Goal: Information Seeking & Learning: Learn about a topic

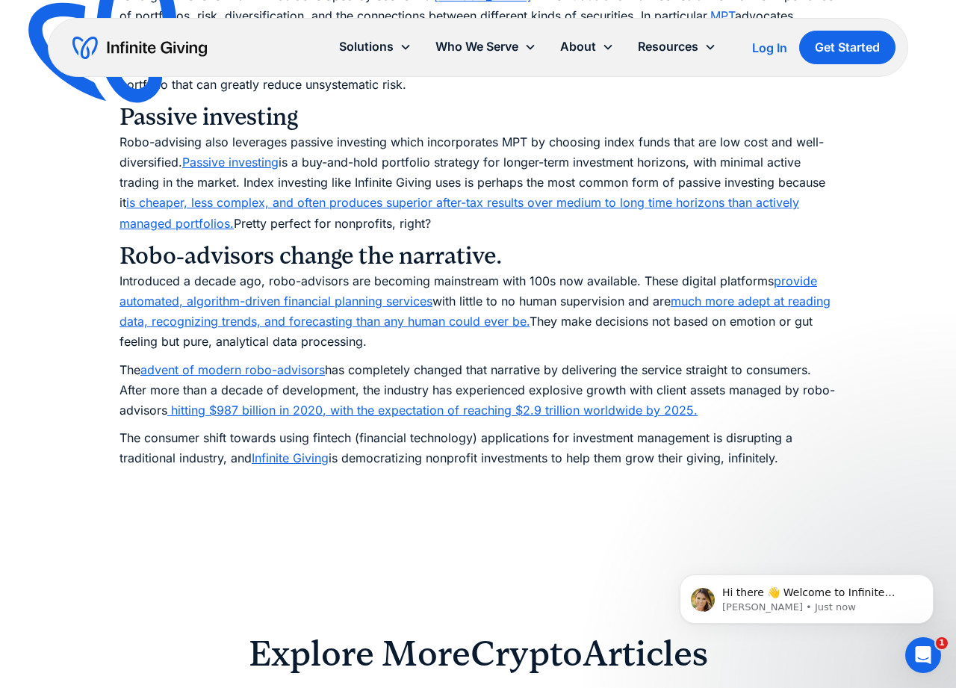
scroll to position [1129, 0]
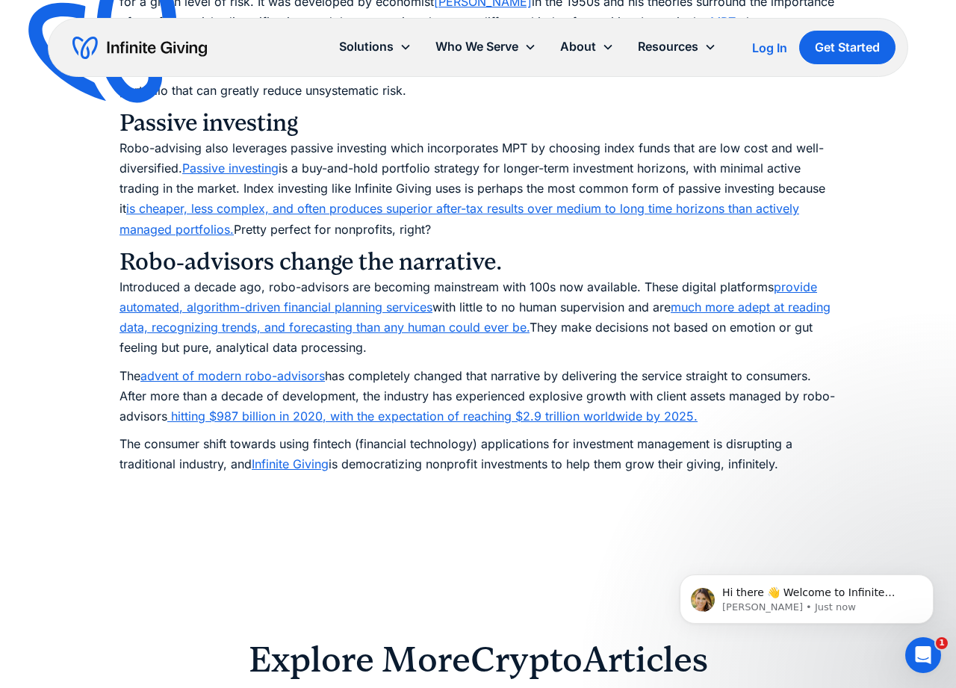
click at [310, 465] on link "Infinite Giving" at bounding box center [290, 463] width 77 height 15
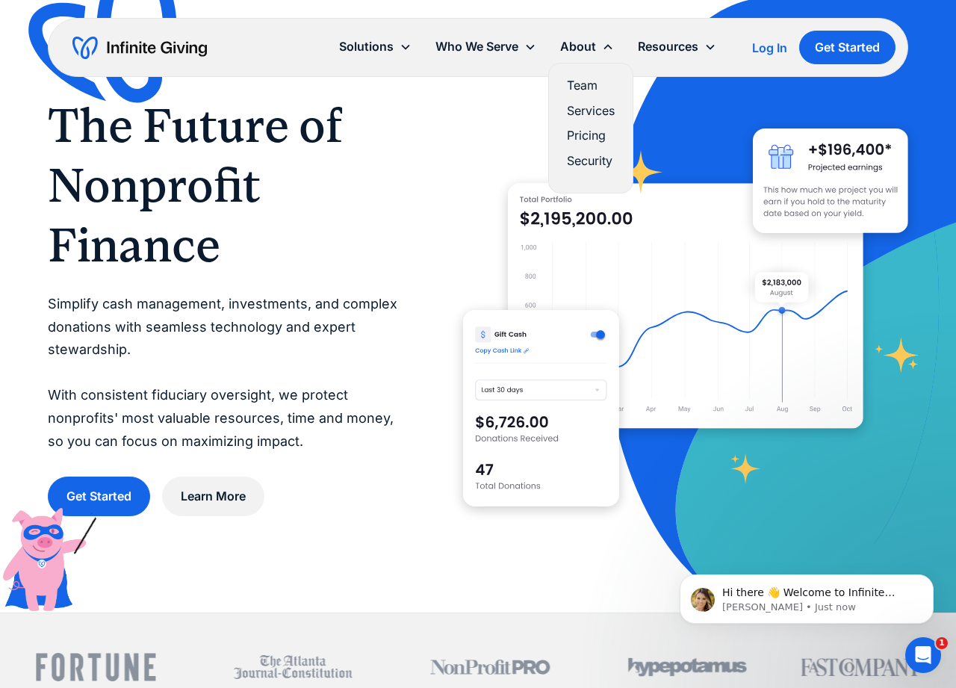
click at [595, 134] on link "Pricing" at bounding box center [591, 135] width 48 height 20
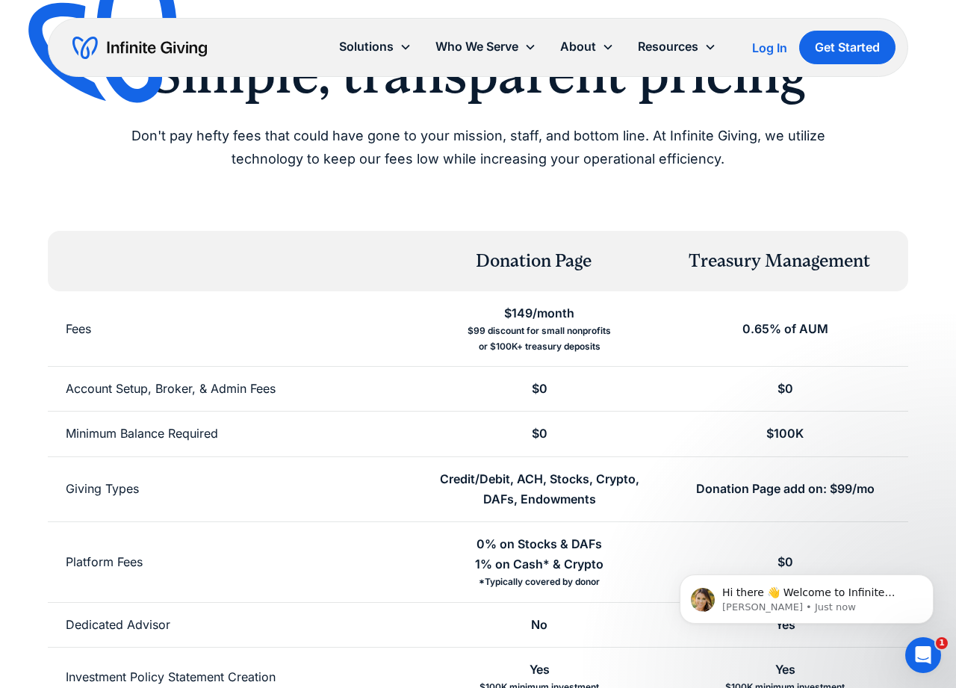
scroll to position [103, 0]
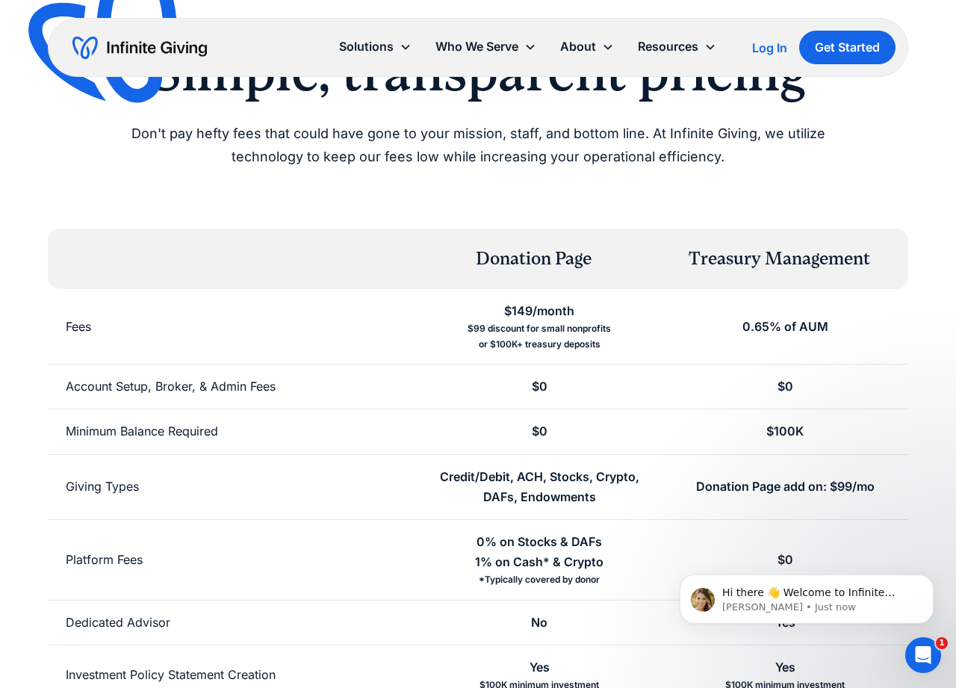
click at [814, 331] on div "0.65% of AUM" at bounding box center [785, 327] width 86 height 20
click at [831, 294] on div "0.65% of AUM" at bounding box center [785, 326] width 246 height 75
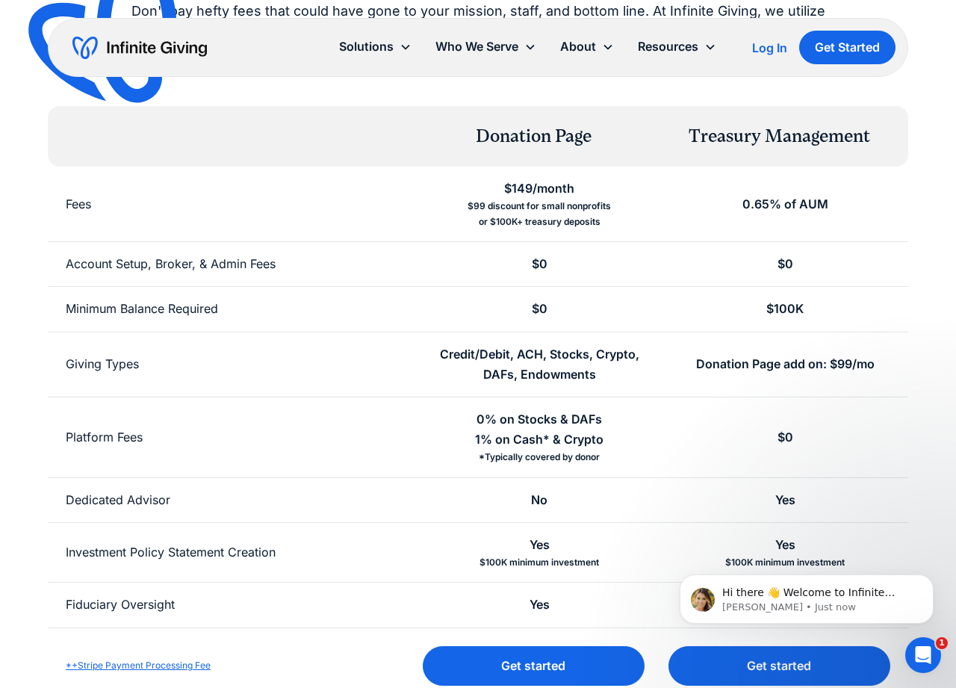
scroll to position [226, 0]
click at [826, 363] on div "Donation Page add on: $99/mo" at bounding box center [785, 363] width 179 height 20
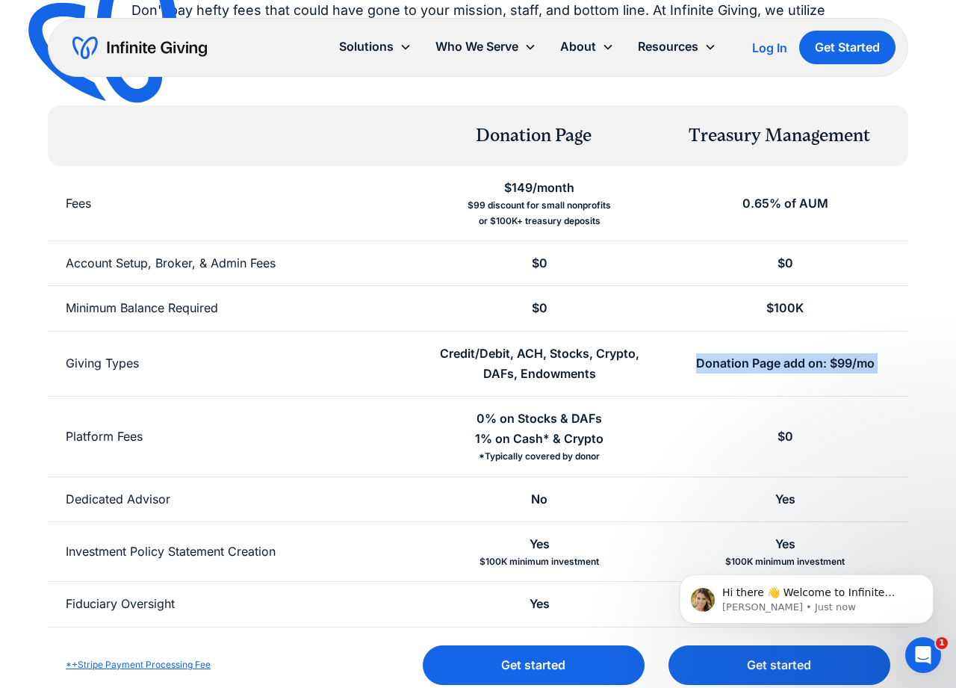
click at [825, 363] on div "Donation Page add on: $99/mo" at bounding box center [785, 363] width 179 height 20
click at [890, 349] on div "Donation Page add on: $99/mo" at bounding box center [785, 364] width 246 height 64
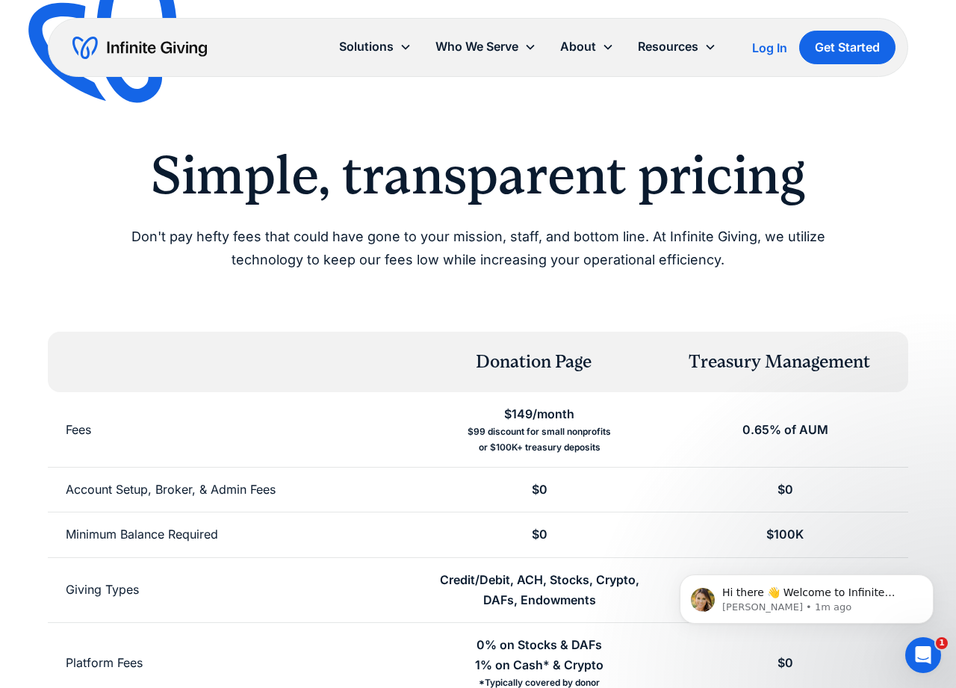
scroll to position [949, 0]
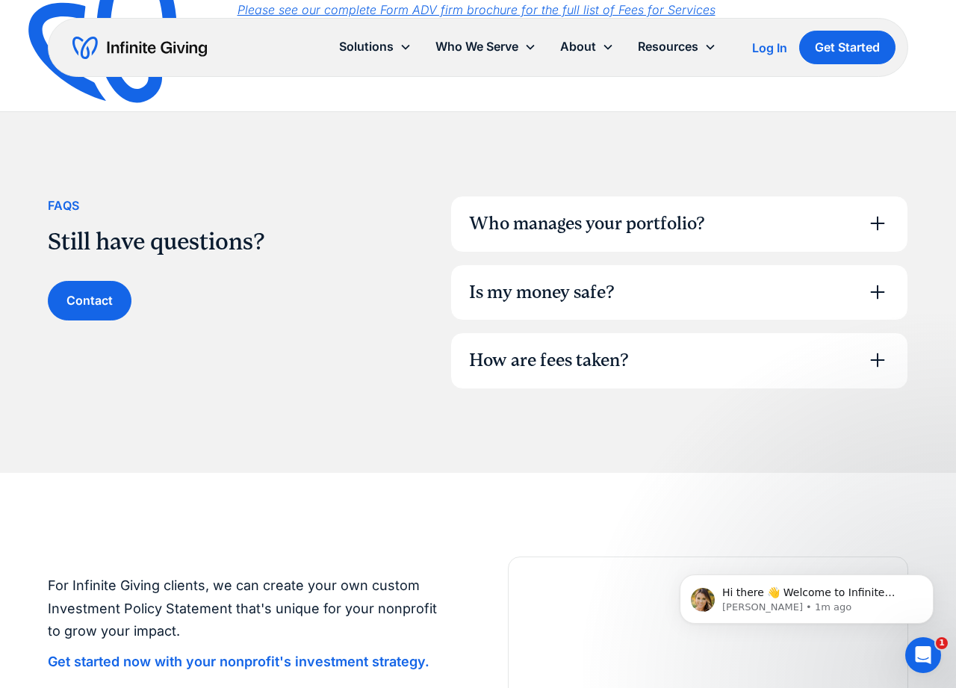
click at [718, 353] on div "How are fees taken?" at bounding box center [679, 360] width 456 height 55
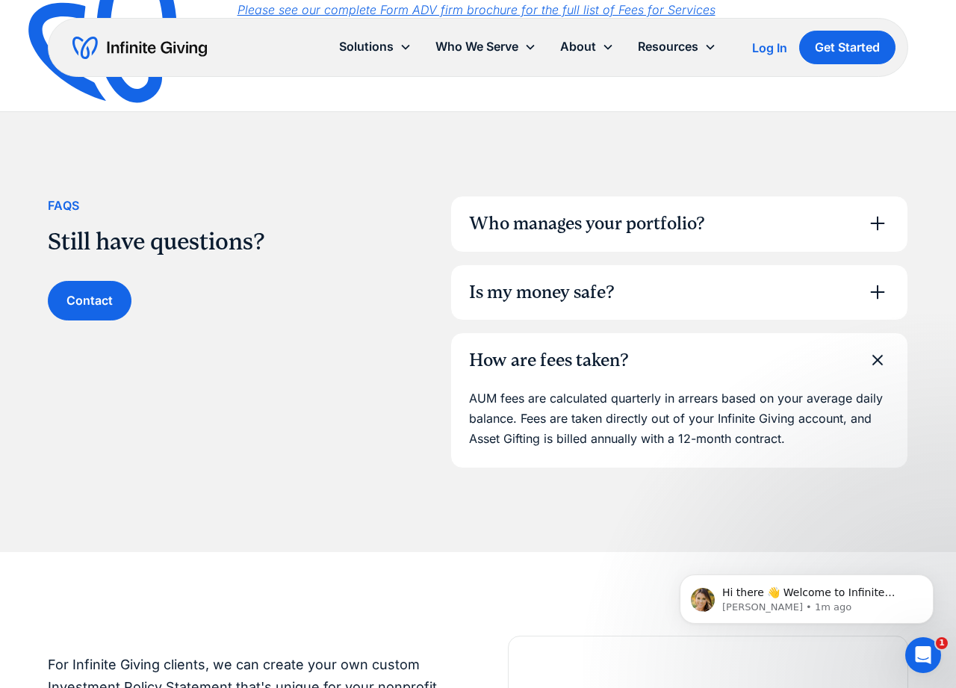
click at [719, 350] on div "How are fees taken?" at bounding box center [679, 360] width 456 height 55
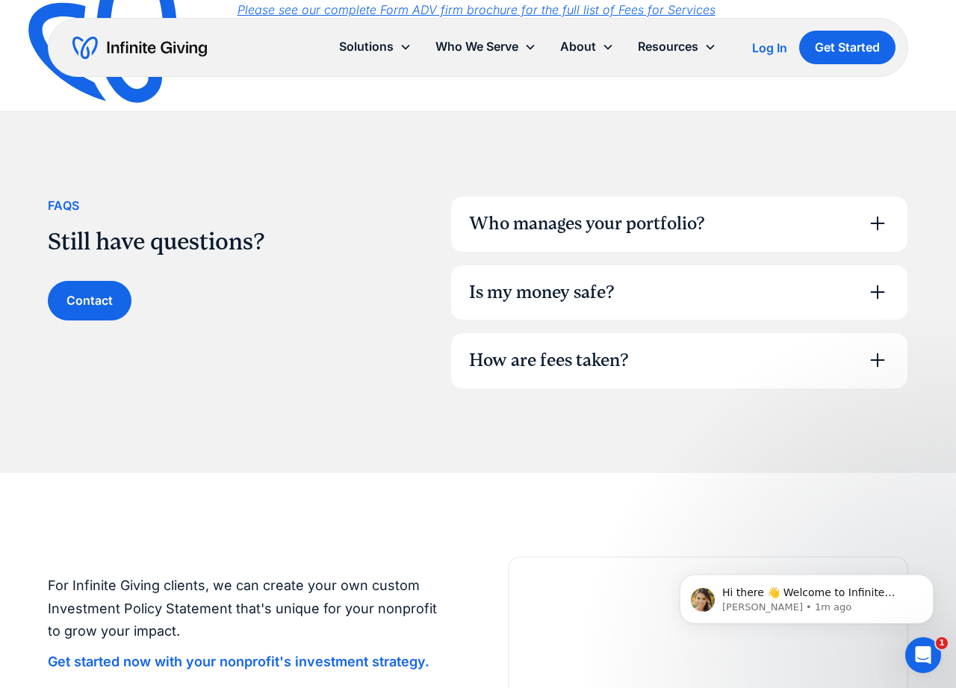
click at [732, 294] on div "Is my money safe?" at bounding box center [679, 292] width 456 height 55
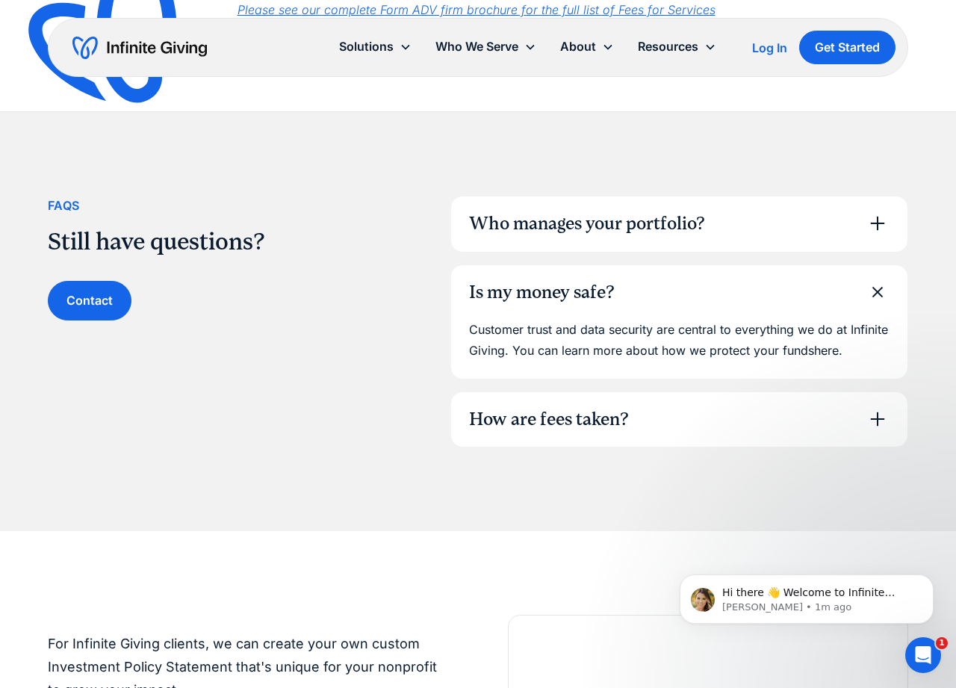
click at [732, 294] on div "Is my money safe?" at bounding box center [679, 292] width 456 height 55
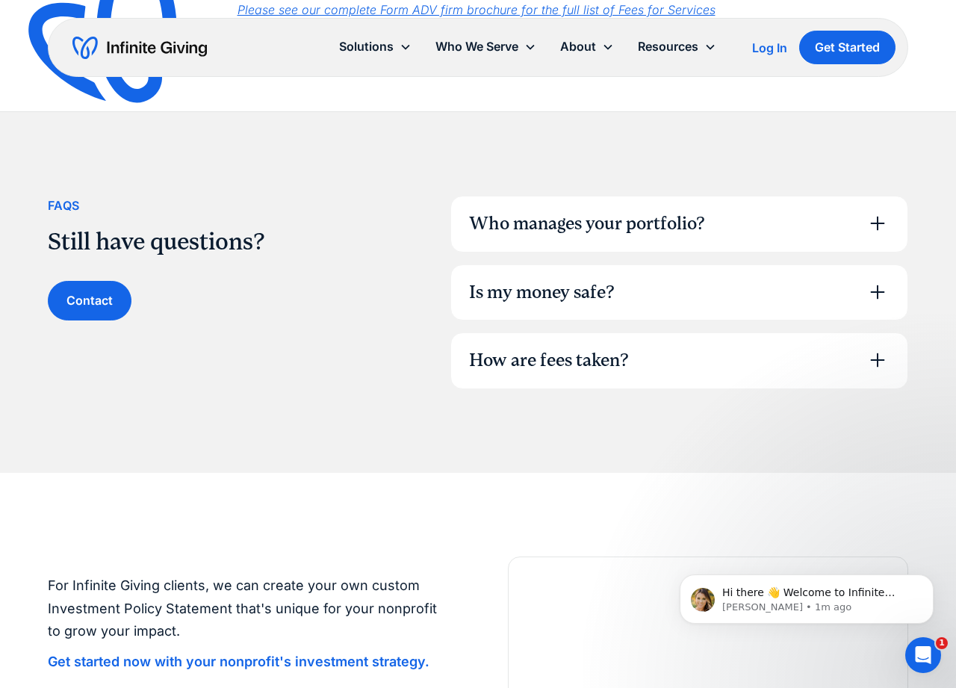
click at [730, 227] on div "Who manages your portfolio?" at bounding box center [679, 223] width 456 height 55
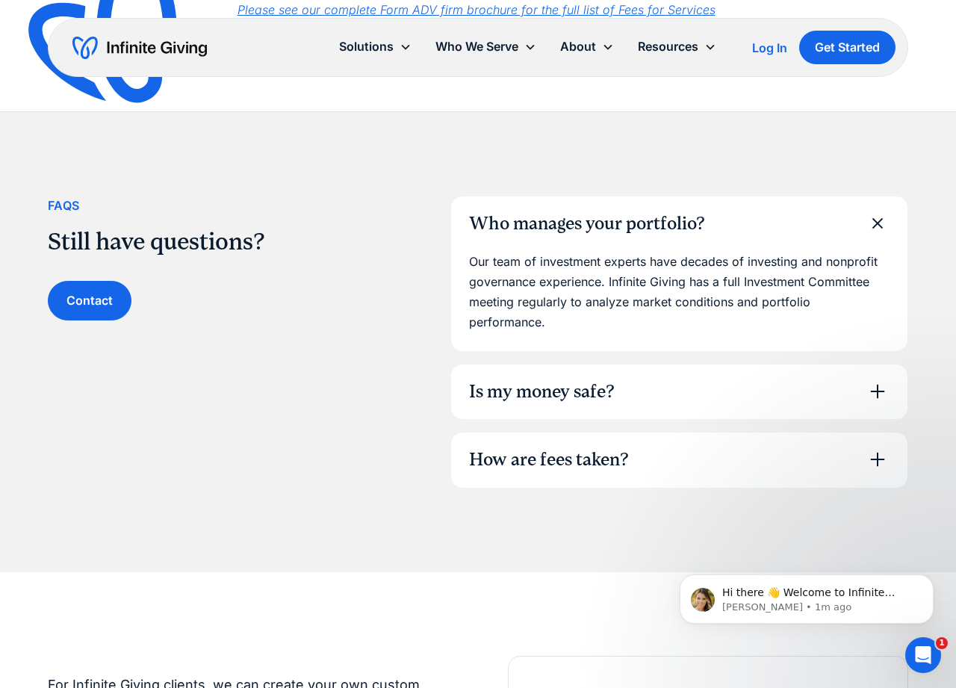
click at [730, 227] on div "Who manages your portfolio?" at bounding box center [679, 223] width 456 height 55
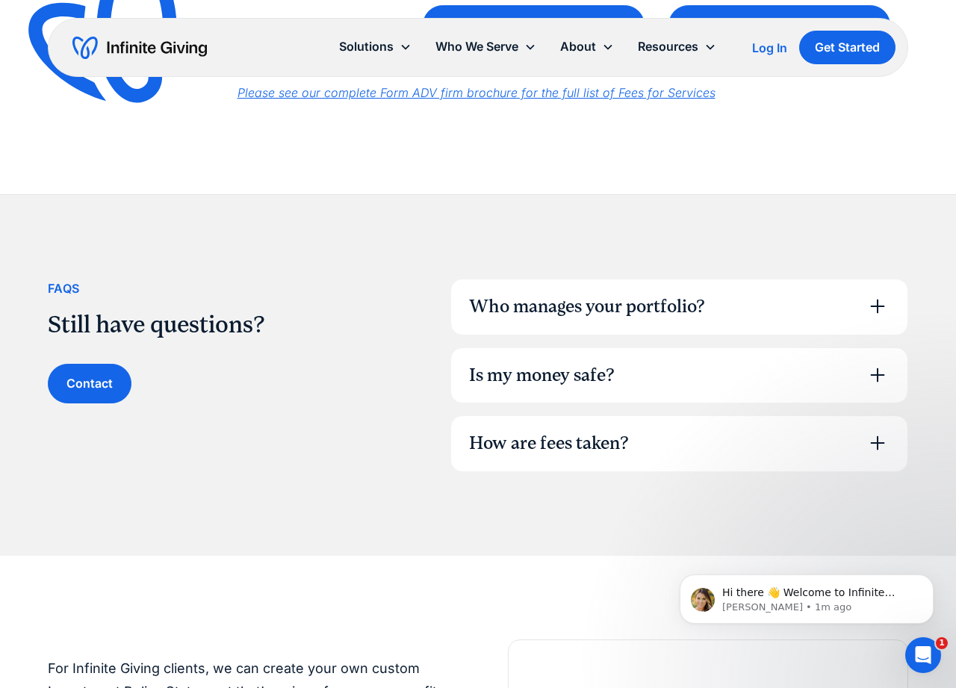
scroll to position [848, 0]
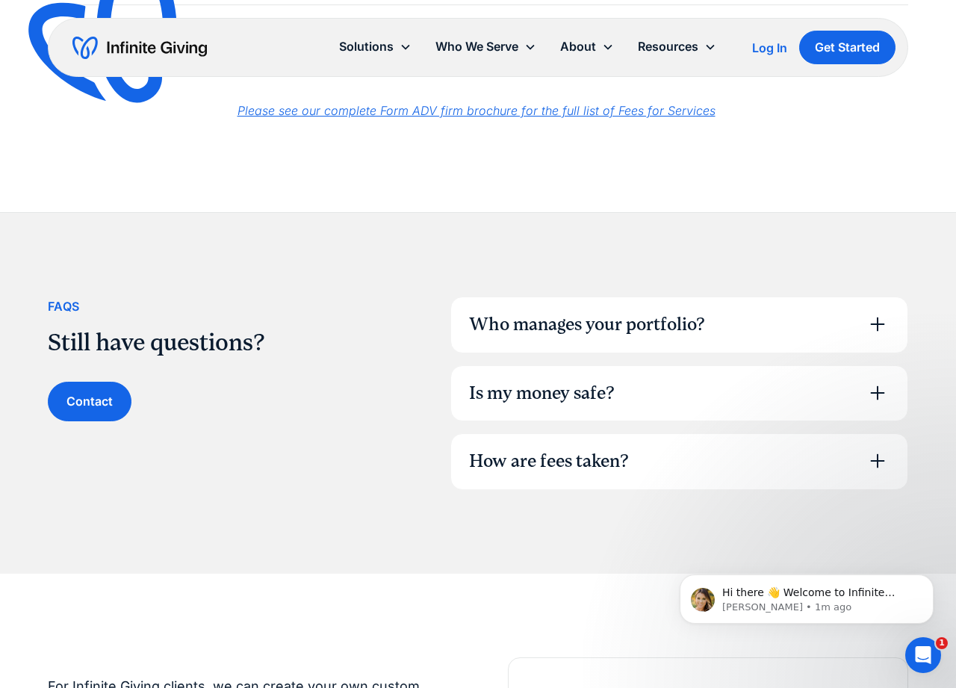
click at [631, 453] on div "How are fees taken?" at bounding box center [679, 461] width 456 height 55
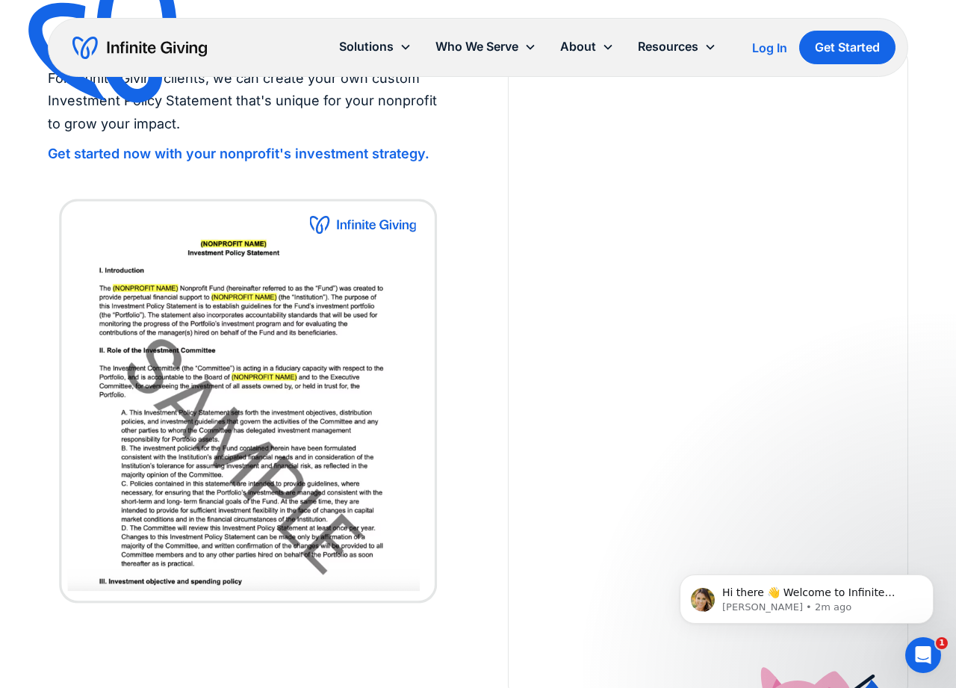
scroll to position [0, 0]
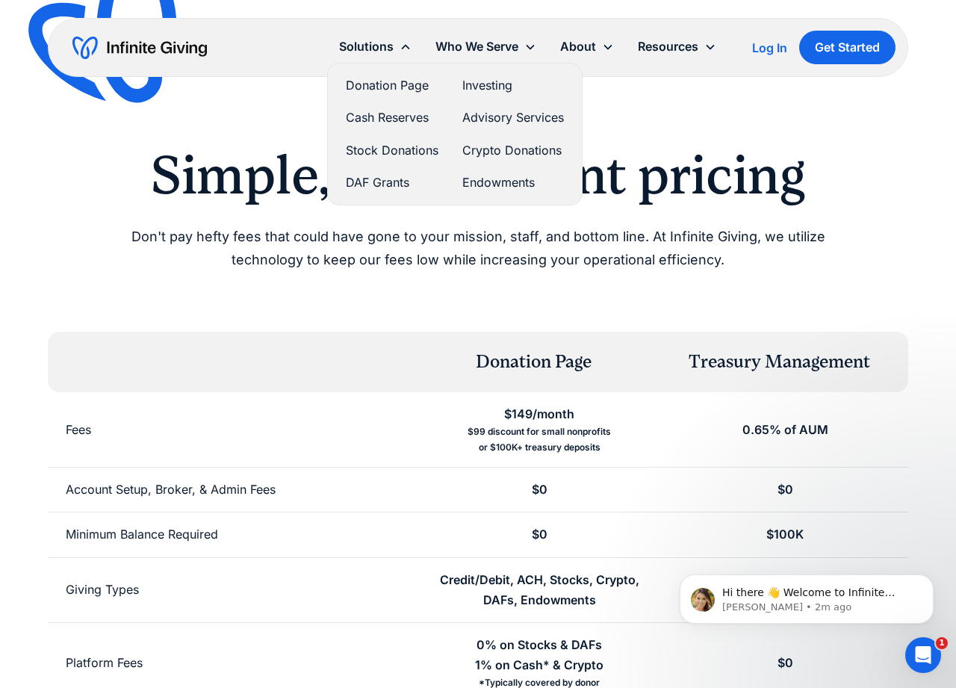
click at [491, 82] on link "Investing" at bounding box center [513, 85] width 102 height 20
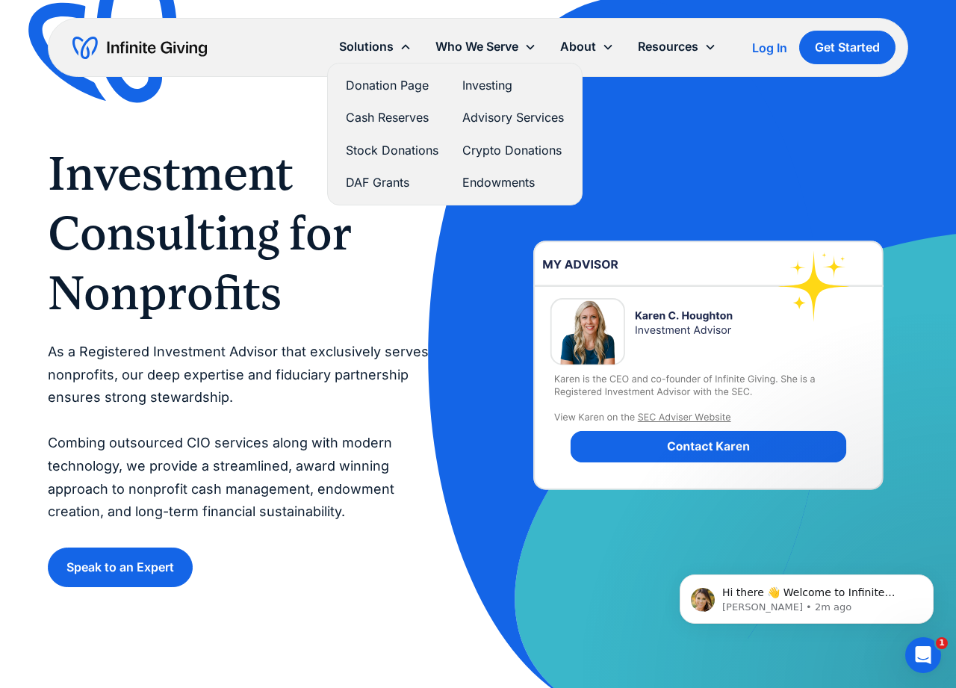
click at [412, 115] on link "Cash Reserves" at bounding box center [392, 118] width 93 height 20
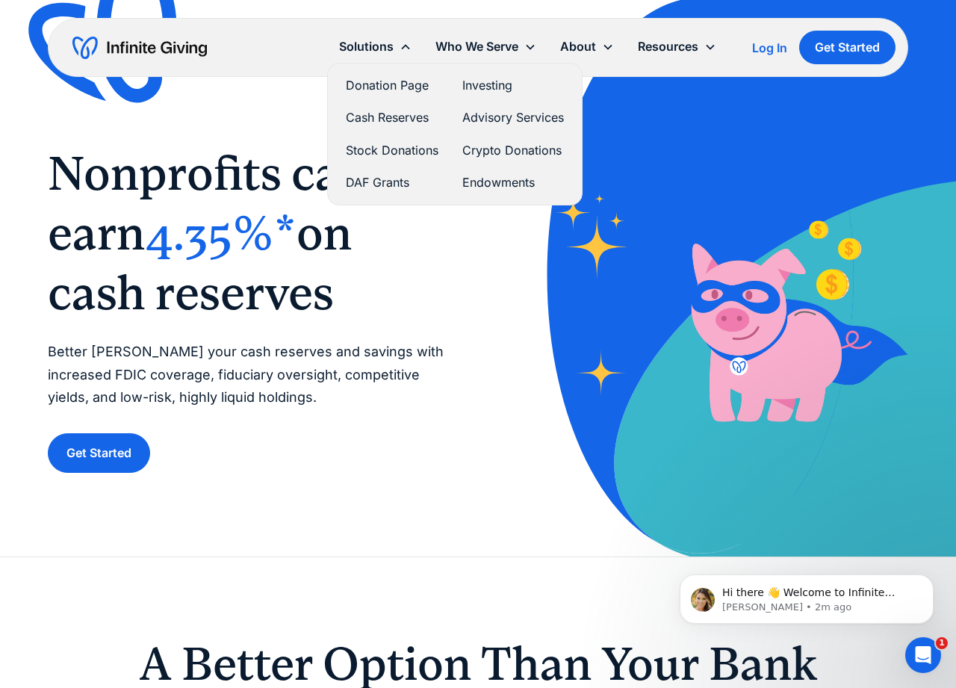
click at [505, 81] on link "Investing" at bounding box center [513, 85] width 102 height 20
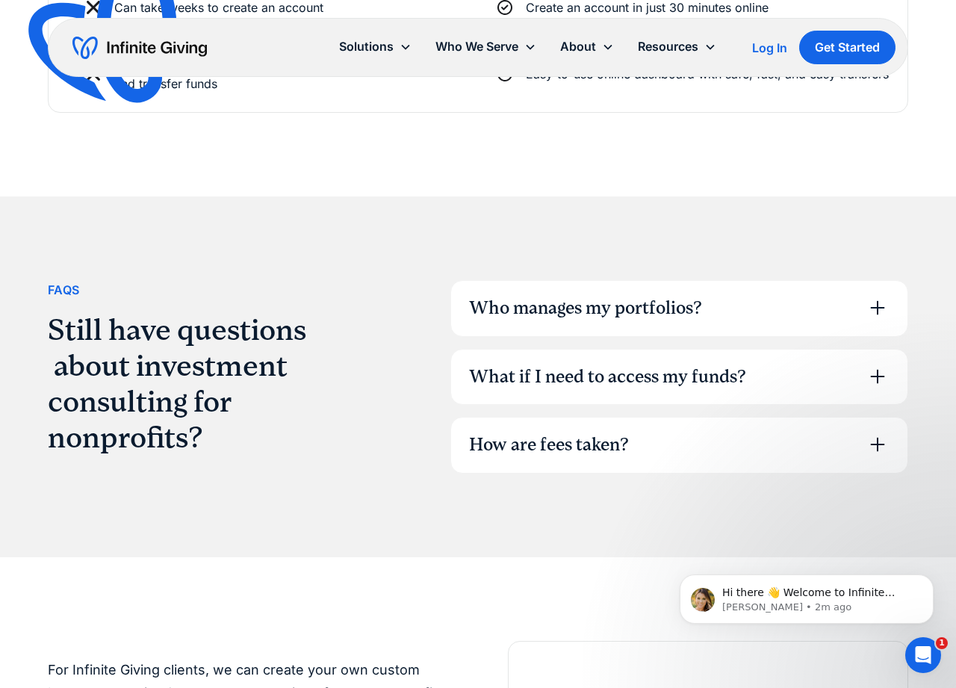
scroll to position [3862, 0]
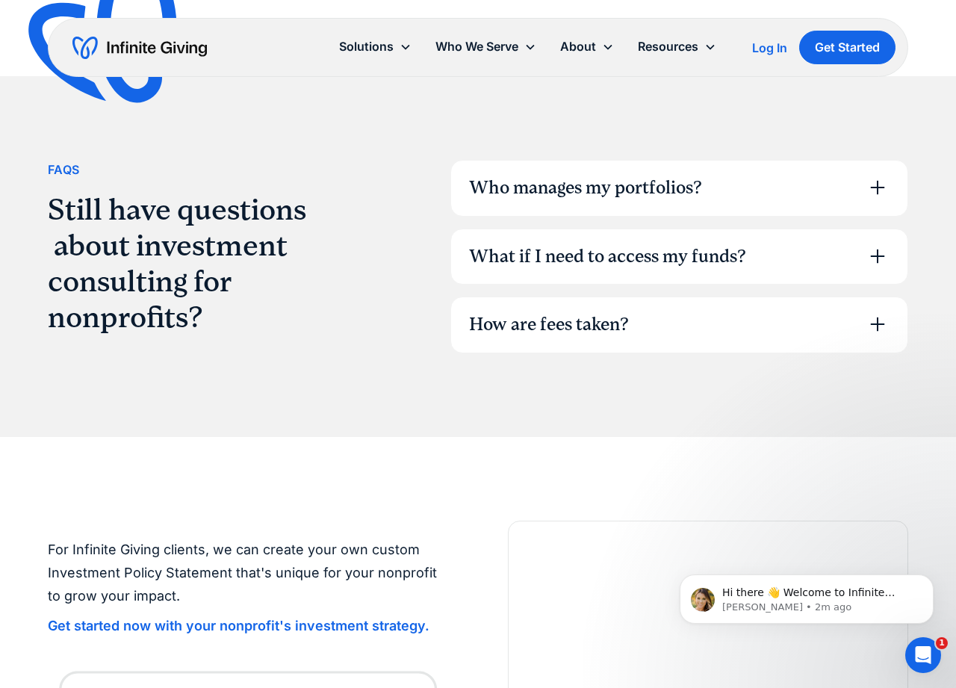
click at [648, 244] on div "What if I need to access my funds?" at bounding box center [607, 256] width 277 height 25
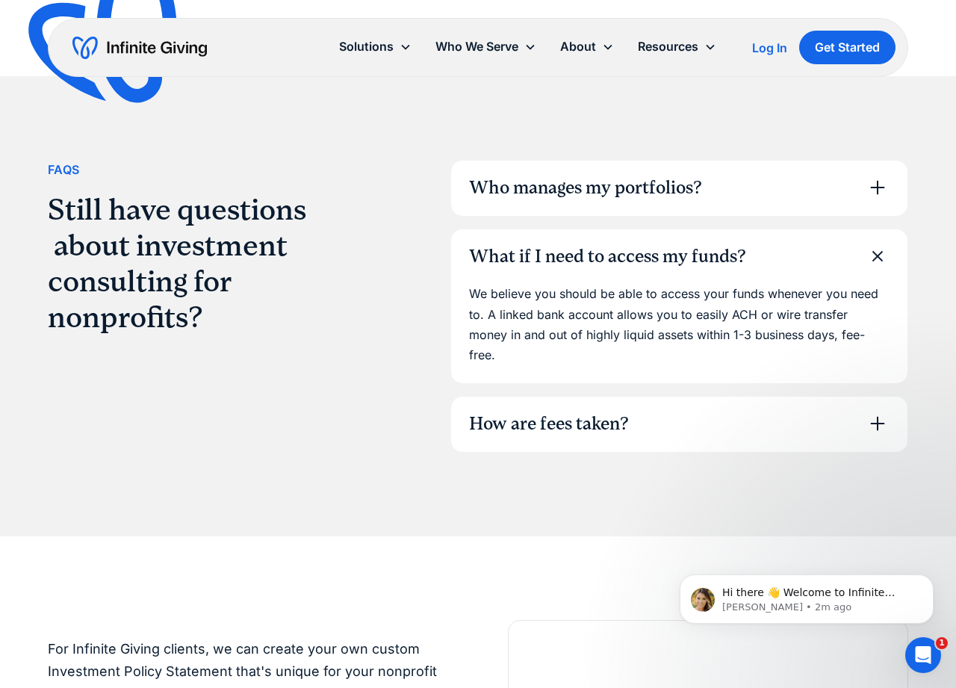
click at [654, 180] on div "Who manages my portfolios?" at bounding box center [585, 188] width 233 height 25
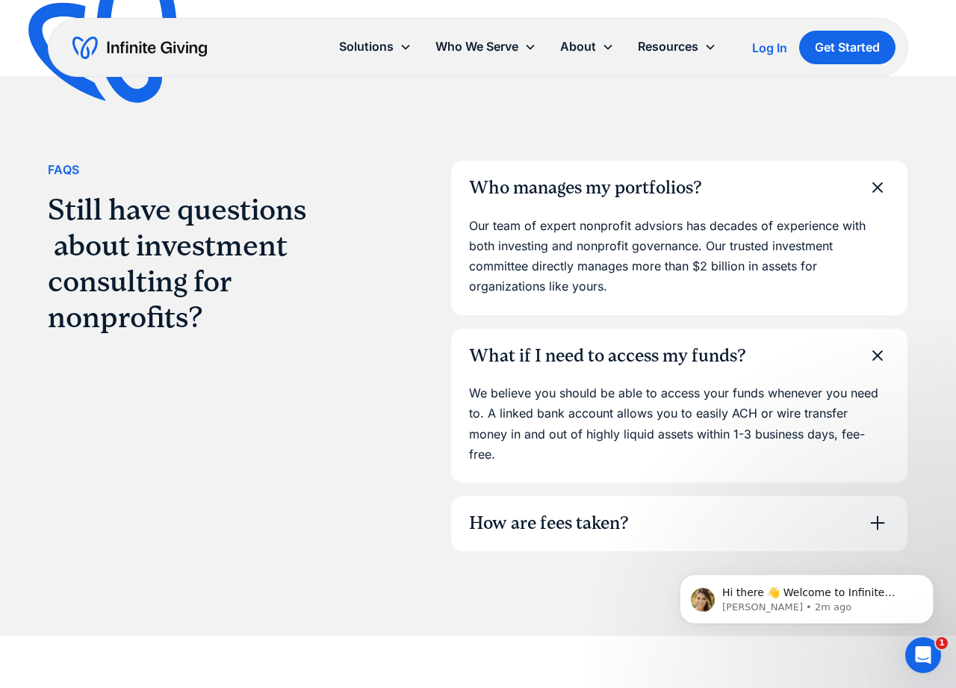
click at [654, 179] on div "Who manages my portfolios?" at bounding box center [585, 188] width 233 height 25
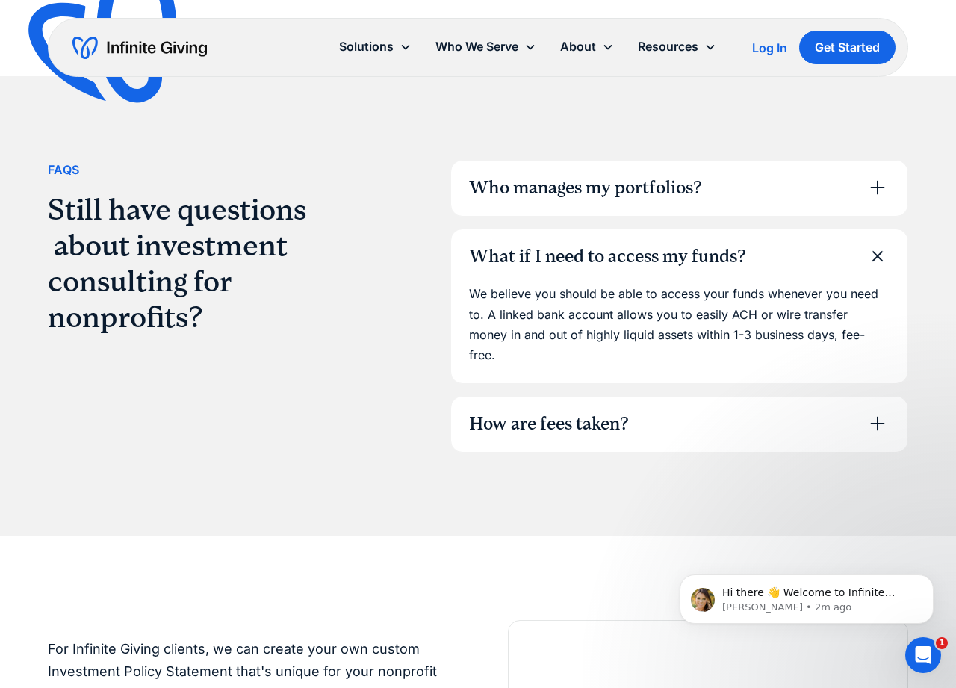
click at [677, 397] on div "How are fees taken?" at bounding box center [679, 424] width 456 height 55
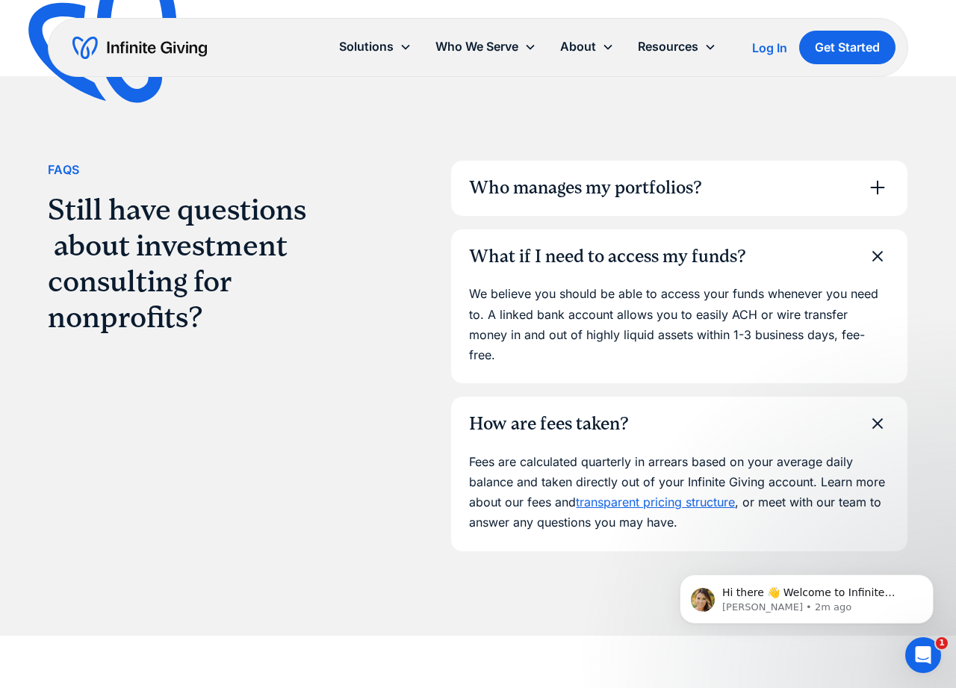
click at [676, 311] on p "We believe you should be able to access your funds whenever you need to. A link…" at bounding box center [679, 324] width 420 height 81
click at [588, 412] on div "How are fees taken?" at bounding box center [549, 424] width 160 height 25
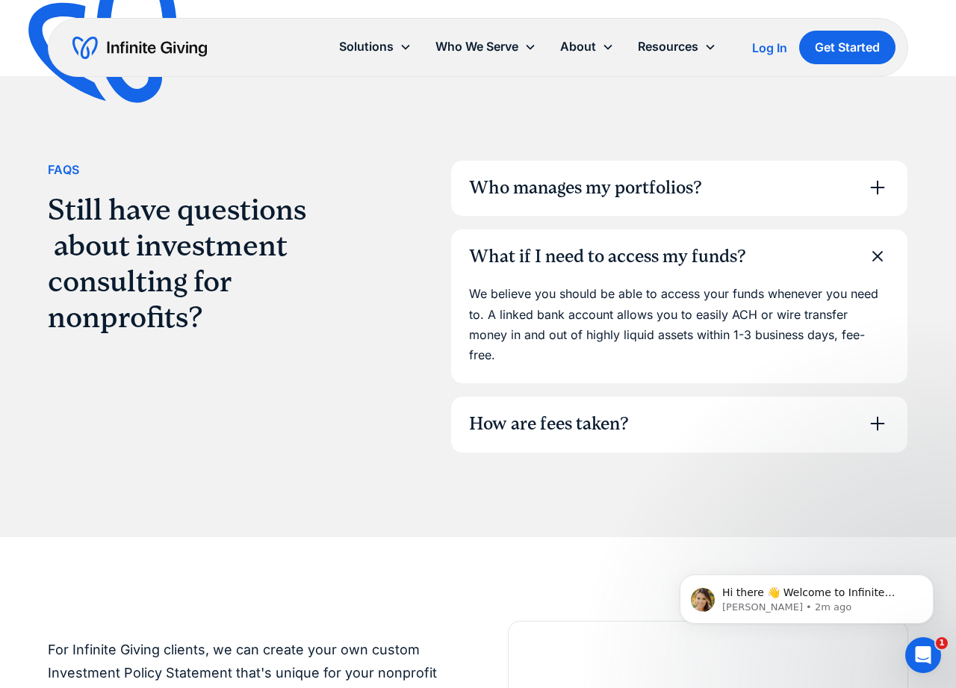
click at [603, 246] on div "What if I need to access my funds?" at bounding box center [607, 256] width 277 height 25
